Goal: Task Accomplishment & Management: Manage account settings

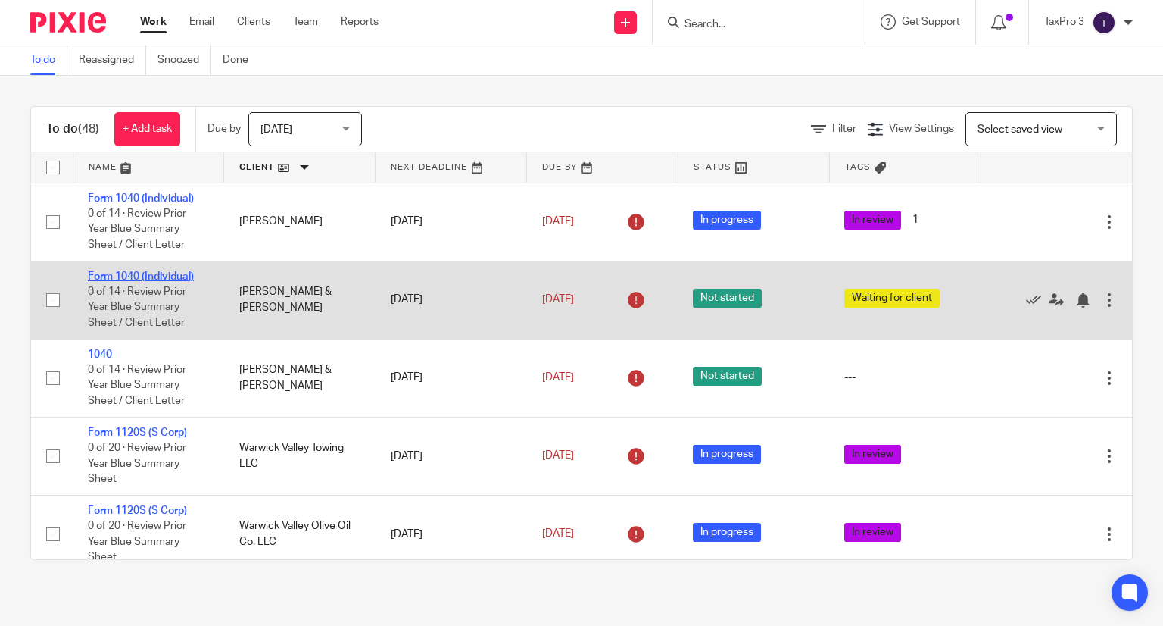
click at [119, 275] on link "Form 1040 (Individual)" at bounding box center [141, 276] width 106 height 11
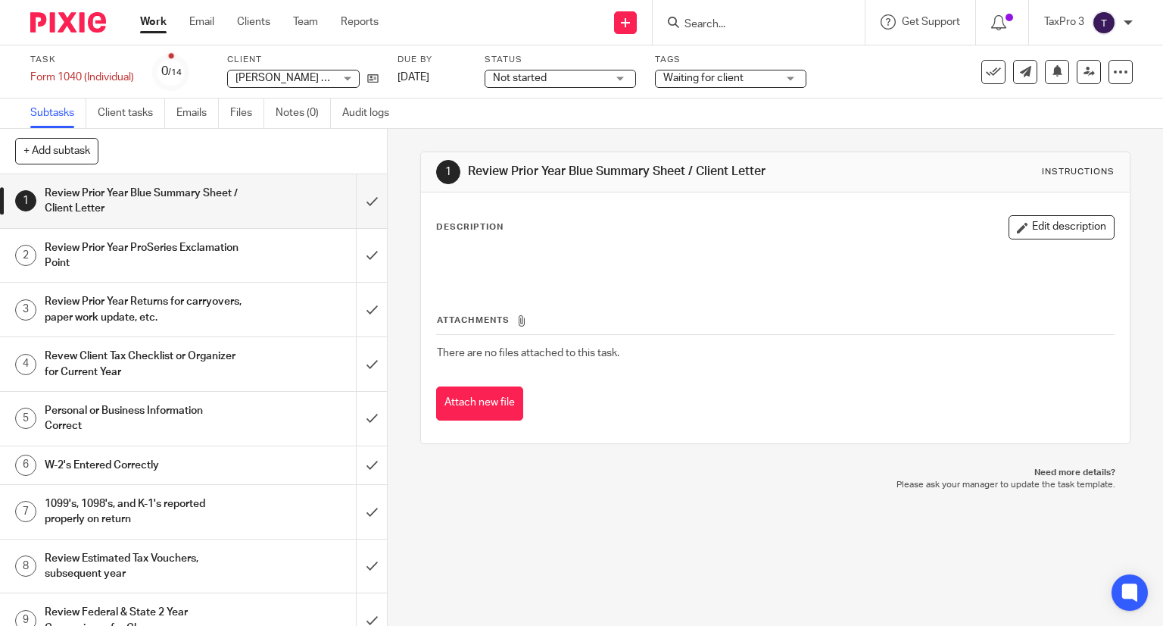
click at [564, 80] on span "Not started" at bounding box center [550, 78] width 114 height 16
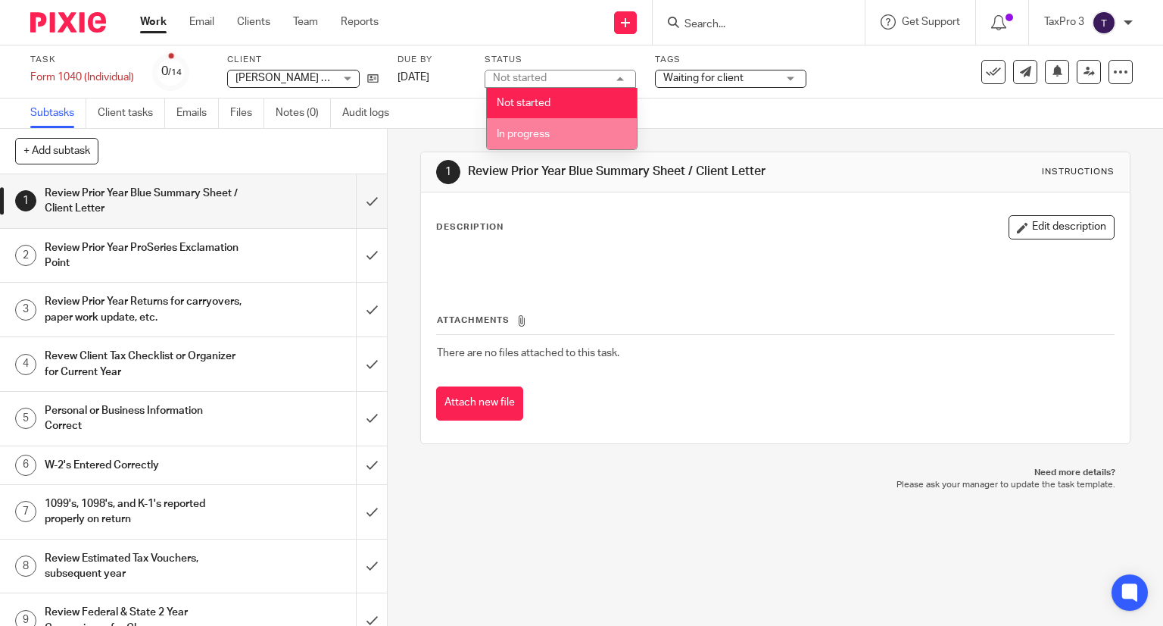
click at [552, 136] on li "In progress" at bounding box center [562, 133] width 150 height 31
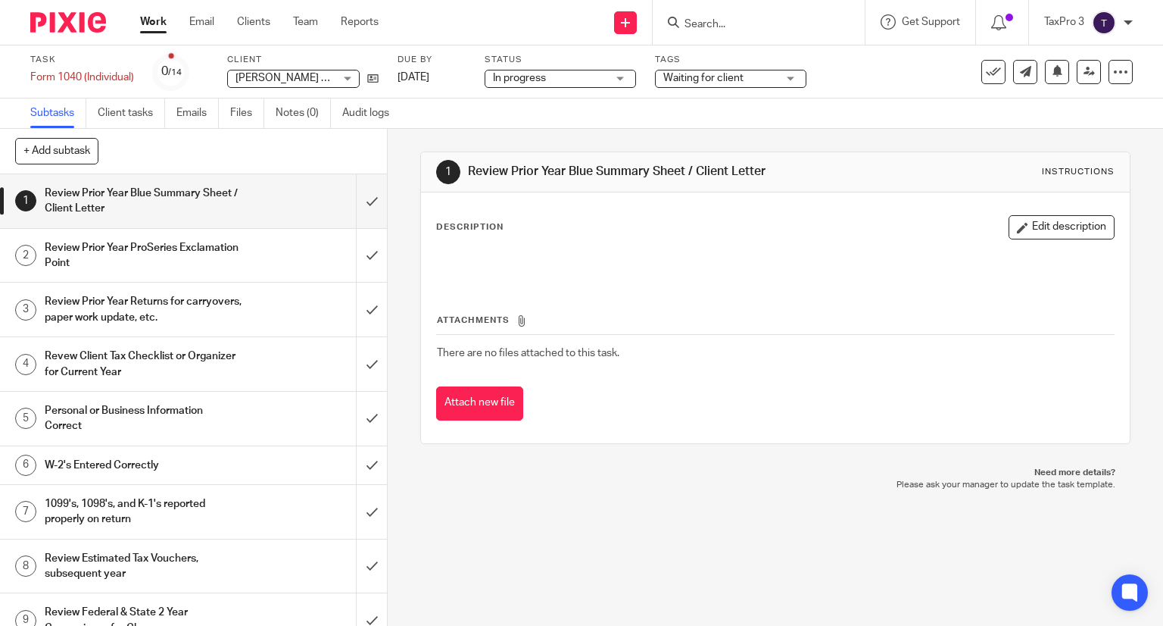
click at [82, 22] on img at bounding box center [68, 22] width 76 height 20
